Goal: Task Accomplishment & Management: Manage account settings

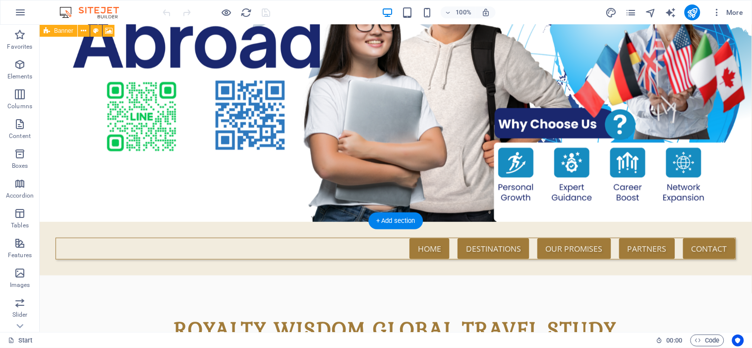
scroll to position [165, 0]
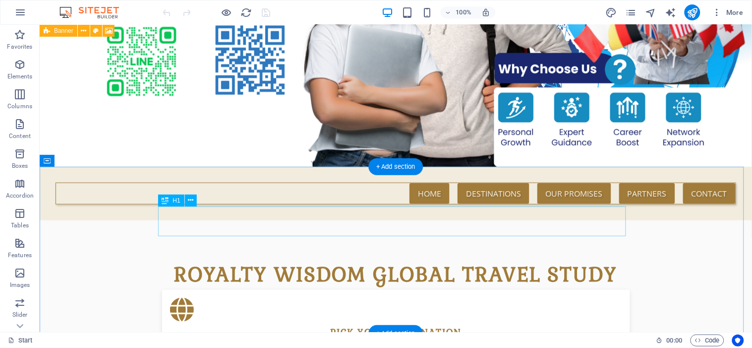
click at [612, 259] on div "Royalty Wisdom Global Travel Study" at bounding box center [396, 274] width 468 height 30
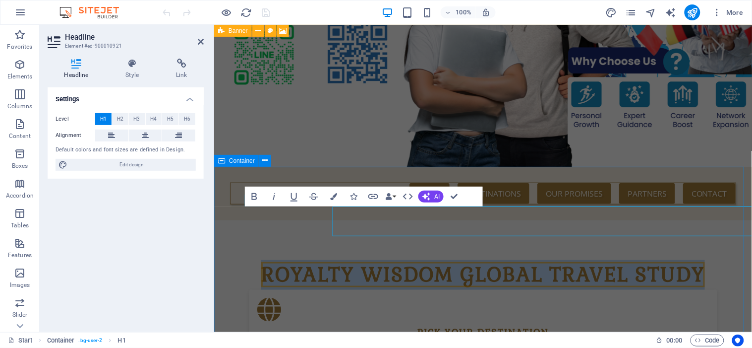
click at [651, 261] on span "Royalty Wisdom Global Travel Study" at bounding box center [483, 273] width 444 height 25
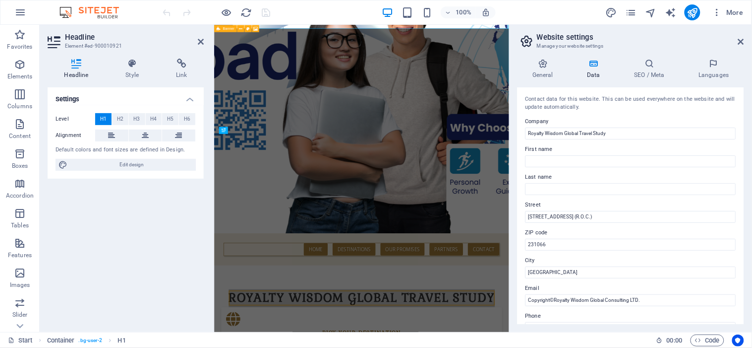
click at [702, 212] on input "[STREET_ADDRESS] (R.O.C.)" at bounding box center [631, 217] width 211 height 12
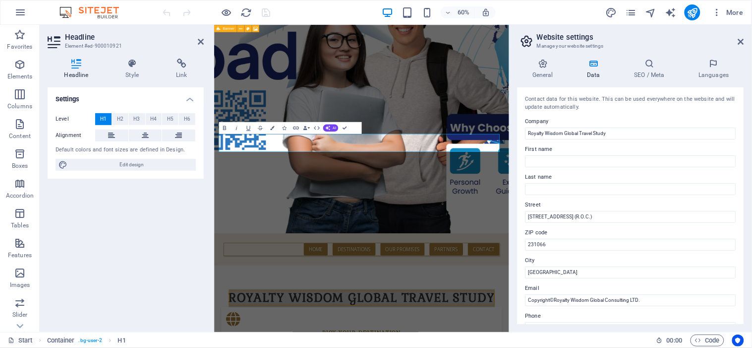
scroll to position [370, 0]
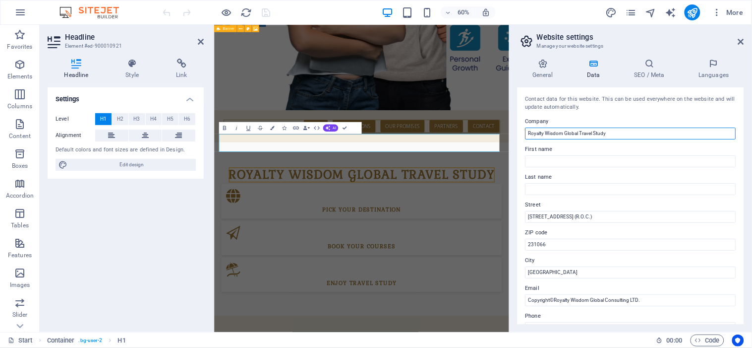
click at [632, 134] on input "Royalty Wisdom Global Travel Study" at bounding box center [631, 133] width 211 height 12
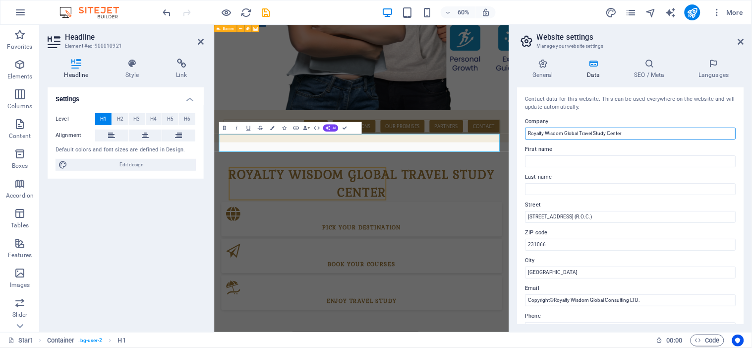
drag, startPoint x: 581, startPoint y: 135, endPoint x: 612, endPoint y: 130, distance: 31.1
click at [595, 132] on input "Royalty Wisdom Global Travel Study Center" at bounding box center [631, 133] width 211 height 12
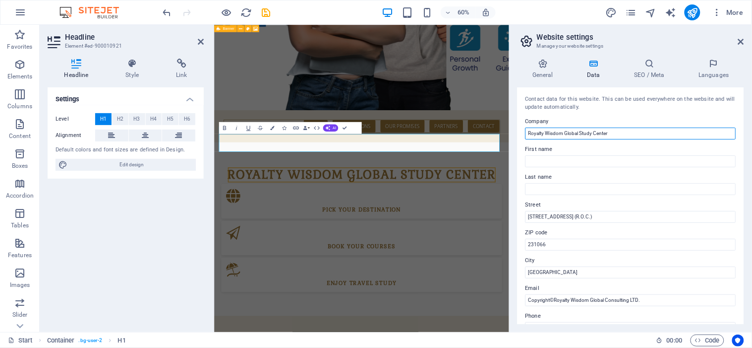
type input "Royalty Wisdom Global Study Center"
click at [743, 41] on icon at bounding box center [742, 42] width 6 height 8
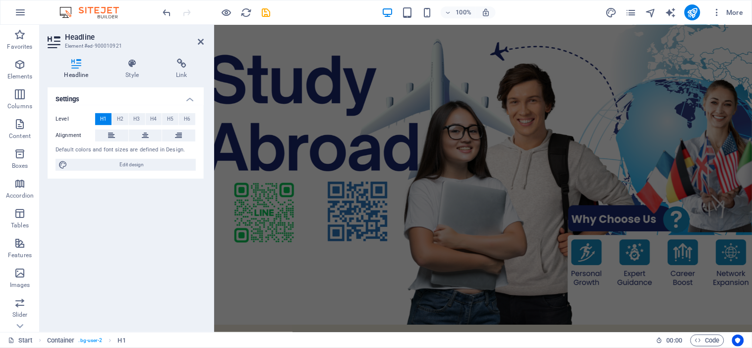
scroll to position [0, 0]
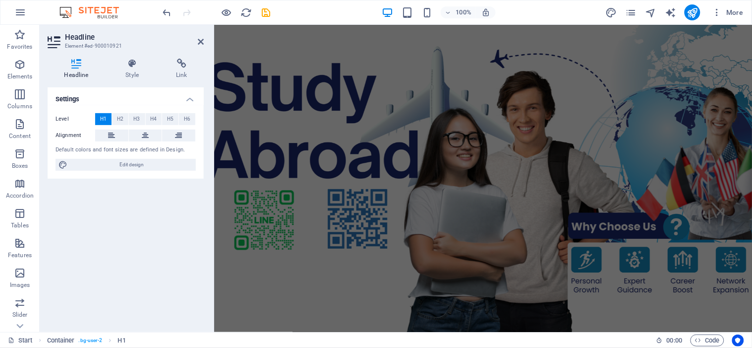
click at [199, 40] on icon at bounding box center [201, 42] width 6 height 8
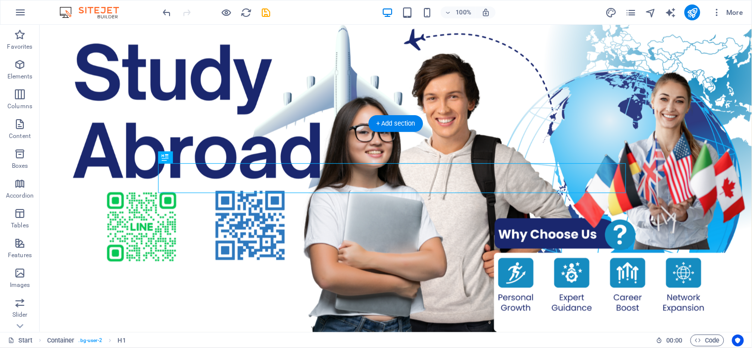
scroll to position [208, 0]
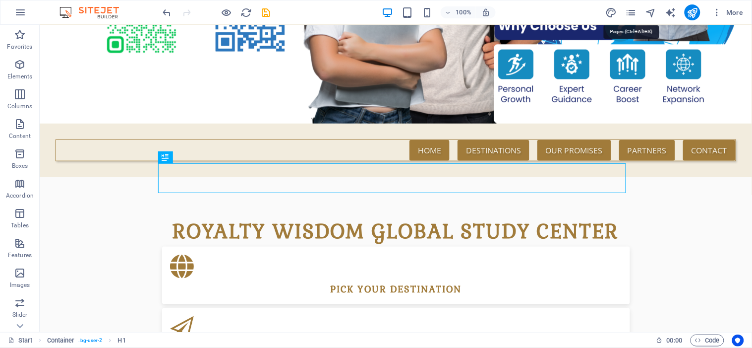
click at [631, 13] on icon "pages" at bounding box center [630, 12] width 11 height 11
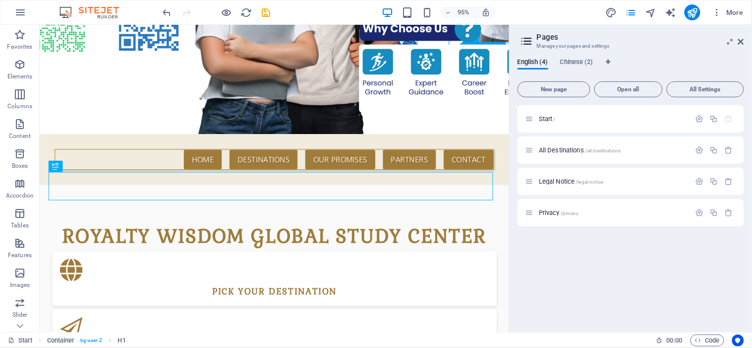
click at [581, 65] on span "Chinese (2)" at bounding box center [576, 63] width 33 height 14
click at [581, 61] on span "Chinese (2)" at bounding box center [576, 63] width 33 height 14
click at [551, 116] on span "Start /" at bounding box center [547, 118] width 17 height 7
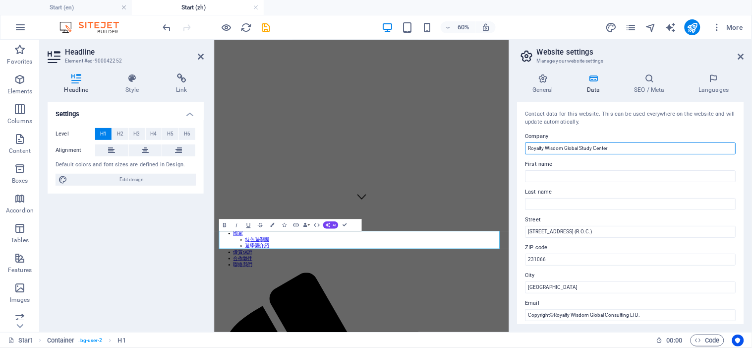
drag, startPoint x: 618, startPoint y: 145, endPoint x: 522, endPoint y: 160, distance: 97.4
click at [522, 160] on div "Contact data for this website. This can be used everywhere on the website and w…" at bounding box center [631, 213] width 227 height 222
type input "皇家智國際顧問"
click at [549, 145] on input "Company" at bounding box center [631, 148] width 211 height 12
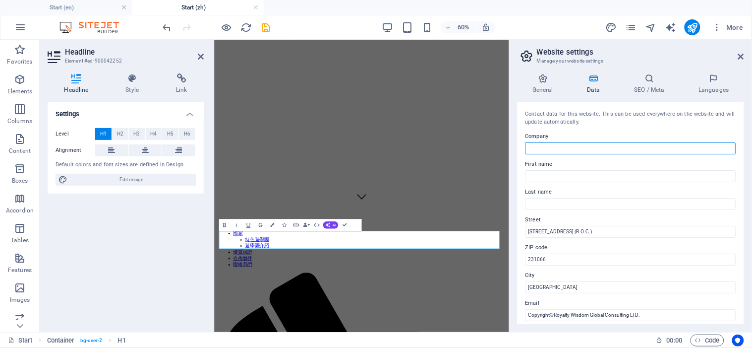
paste input "Royalty Wisdom"
type input "Royalty Wisdom 皇家智國際顧問"
click at [639, 130] on label "Company" at bounding box center [631, 136] width 211 height 12
click at [639, 142] on input "Royalty Wisdom 皇家智國際顧問" at bounding box center [631, 148] width 211 height 12
click at [742, 54] on icon at bounding box center [742, 57] width 6 height 8
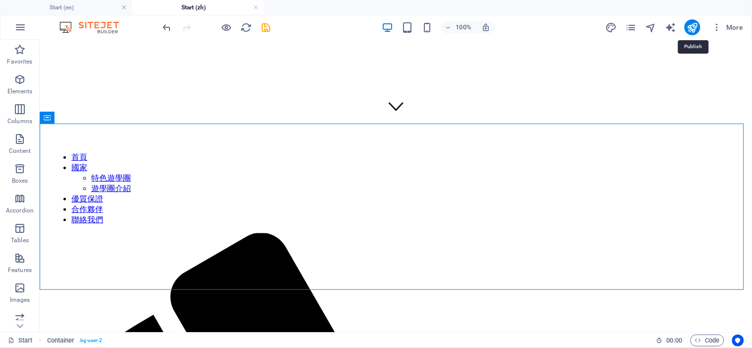
click at [692, 24] on icon "publish" at bounding box center [692, 27] width 11 height 11
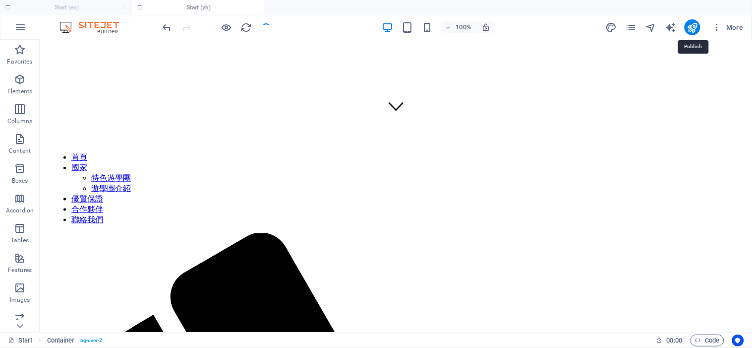
checkbox input "false"
